Goal: Check status: Check status

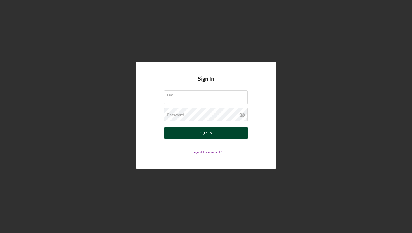
type input "[PERSON_NAME][EMAIL_ADDRESS][DOMAIN_NAME]"
click at [194, 134] on button "Sign In" at bounding box center [206, 132] width 84 height 11
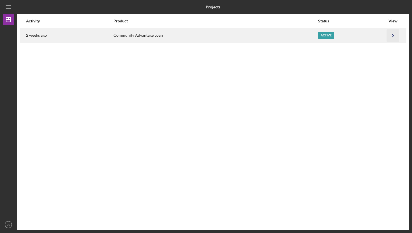
click at [393, 36] on icon "Icon/Navigate" at bounding box center [392, 35] width 13 height 13
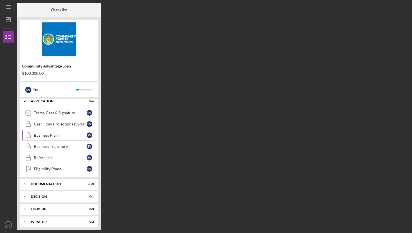
scroll to position [18, 0]
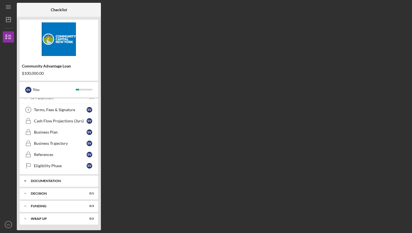
click at [55, 183] on div "Icon/Expander Documentation 0 / 20" at bounding box center [59, 180] width 78 height 11
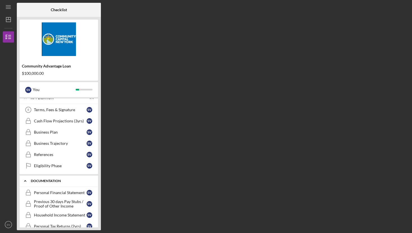
scroll to position [0, 0]
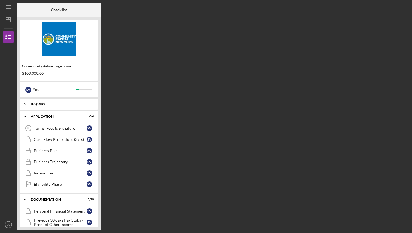
click at [25, 103] on icon "Icon/Expander" at bounding box center [25, 103] width 11 height 11
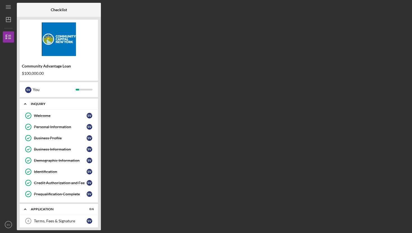
click at [25, 103] on icon "Icon/Expander" at bounding box center [25, 103] width 11 height 11
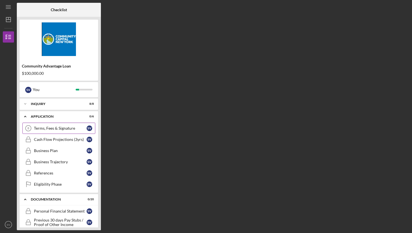
click at [50, 127] on div "Terms, Fees & Signature" at bounding box center [60, 128] width 53 height 4
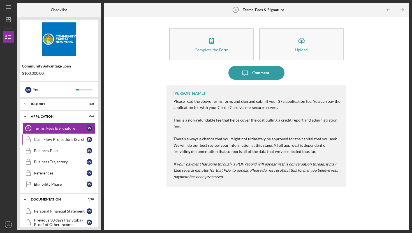
click at [53, 141] on div "Cash Flow Projections (3yrs)" at bounding box center [60, 139] width 53 height 4
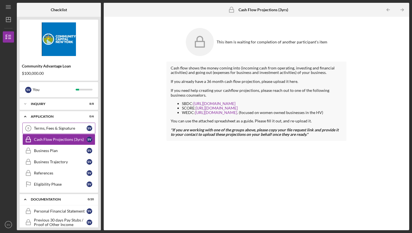
click at [51, 129] on div "Terms, Fees & Signature" at bounding box center [60, 128] width 53 height 4
